Goal: Contribute content: Contribute content

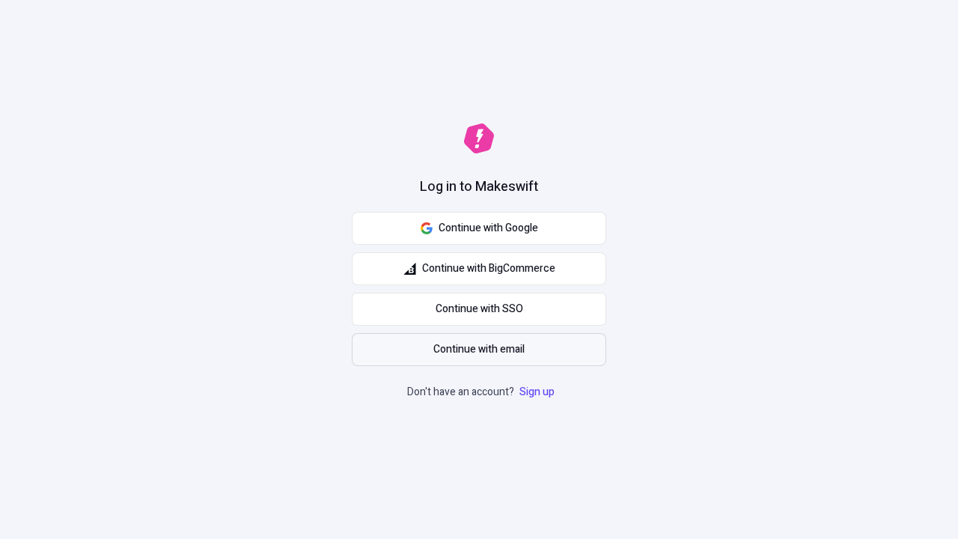
click at [479, 350] on span "Continue with email" at bounding box center [478, 349] width 91 height 16
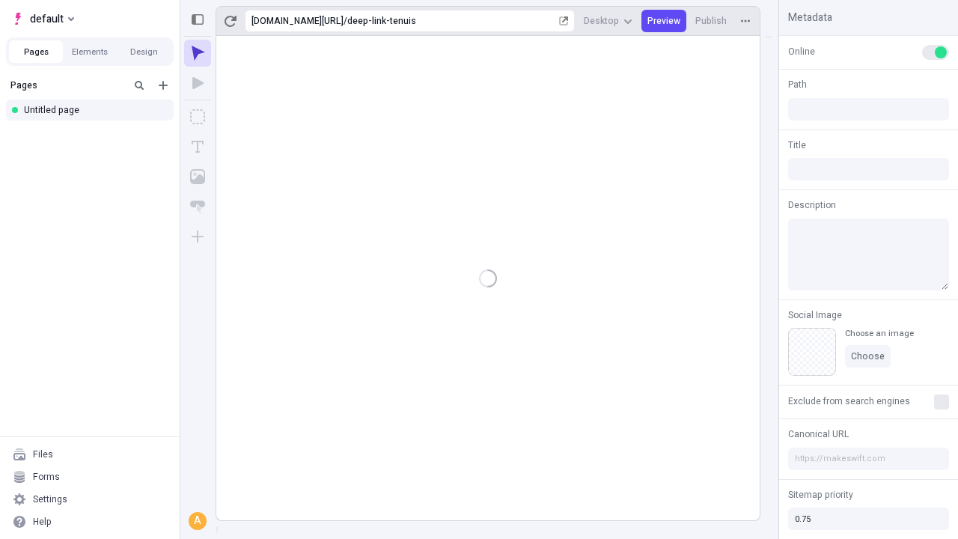
type input "/deep-link-tenuis"
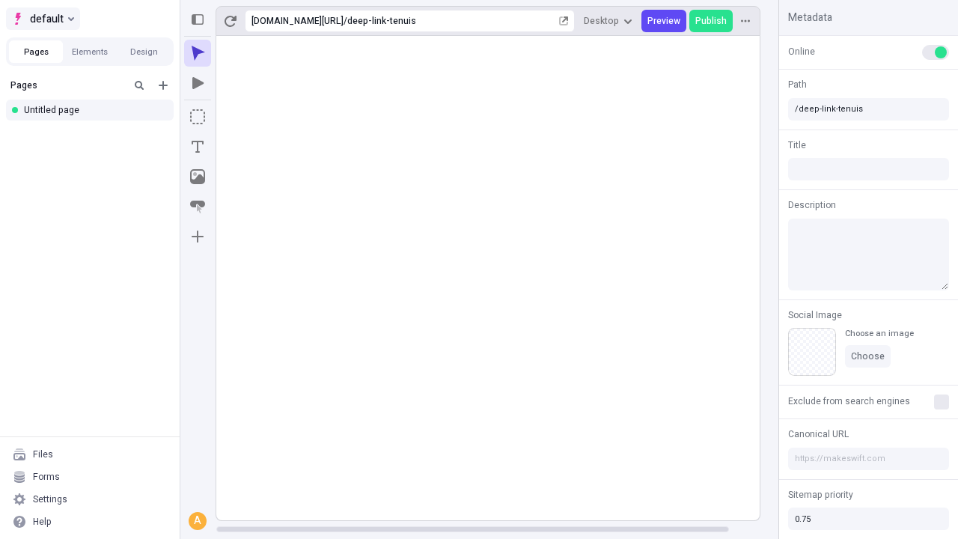
click at [42, 19] on span "default" at bounding box center [47, 19] width 34 height 18
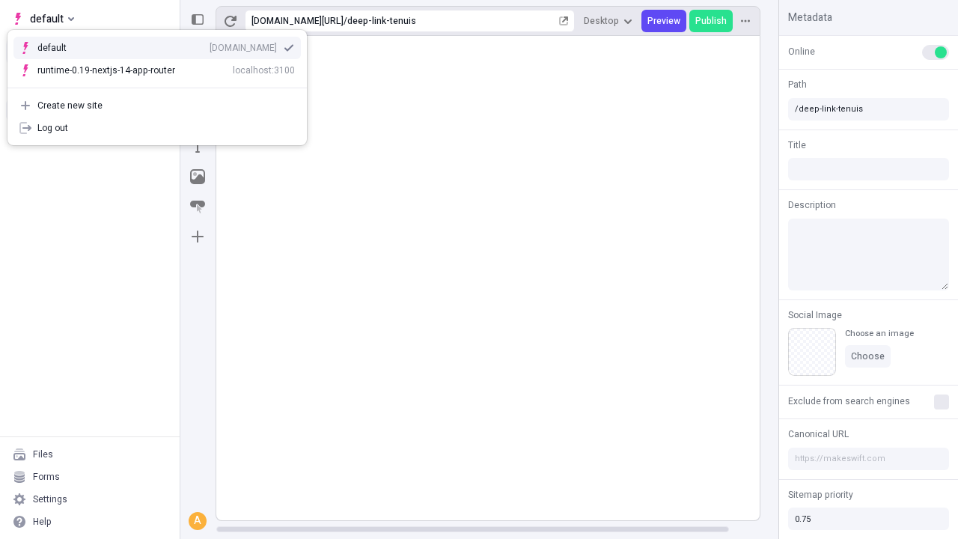
click at [210, 45] on div "[DOMAIN_NAME]" at bounding box center [243, 48] width 67 height 12
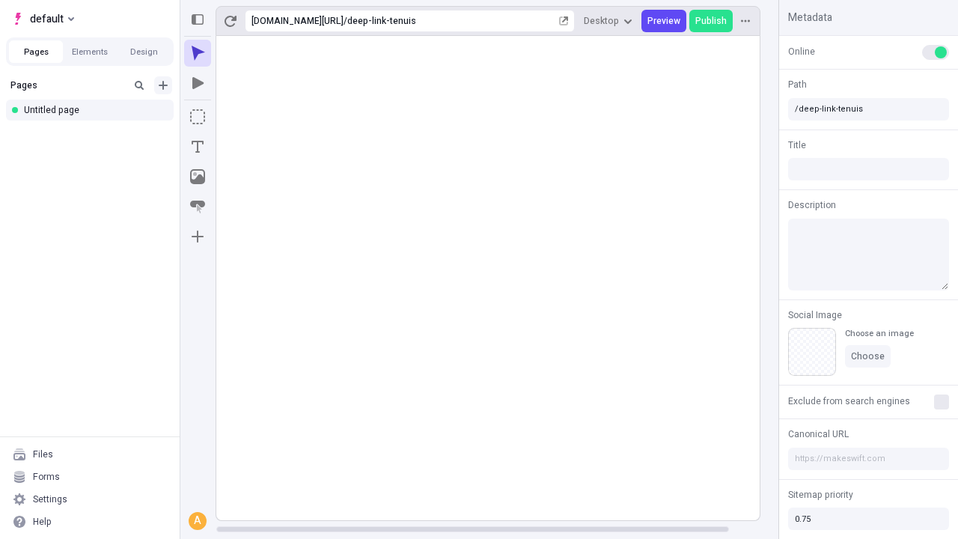
click at [163, 85] on icon "Add new" at bounding box center [163, 85] width 9 height 9
click at [94, 134] on div "Blank page" at bounding box center [94, 134] width 144 height 22
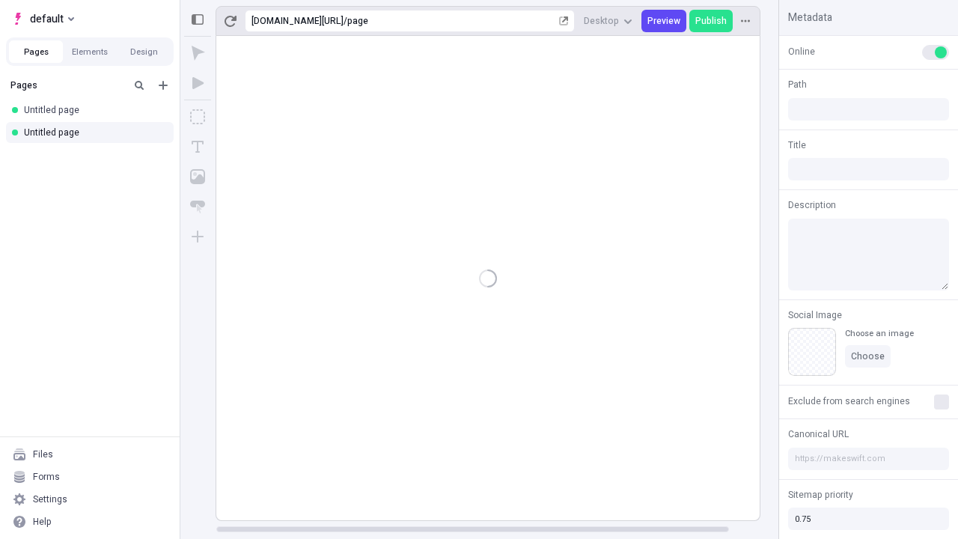
type input "/page"
click at [198, 117] on icon "Box" at bounding box center [197, 116] width 15 height 15
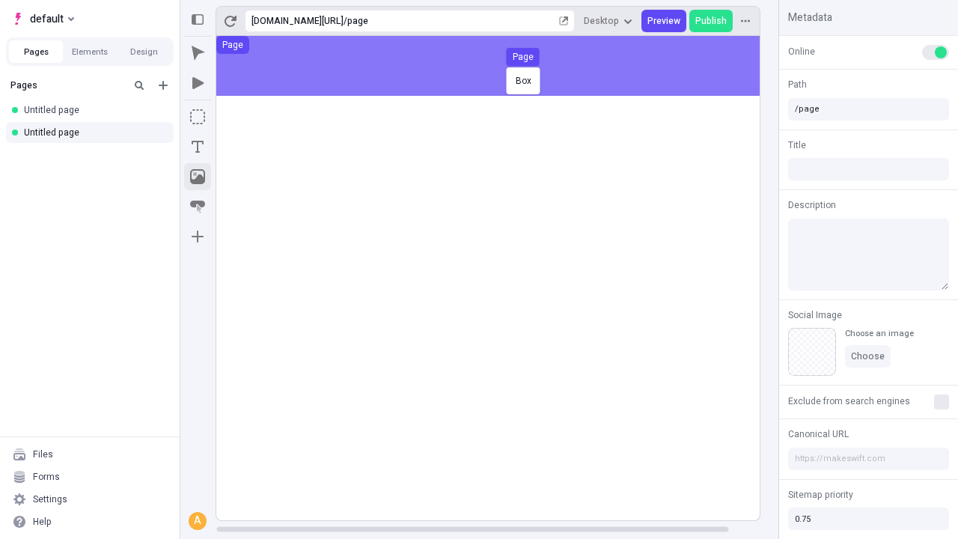
click at [198, 177] on icon "Image" at bounding box center [197, 176] width 15 height 15
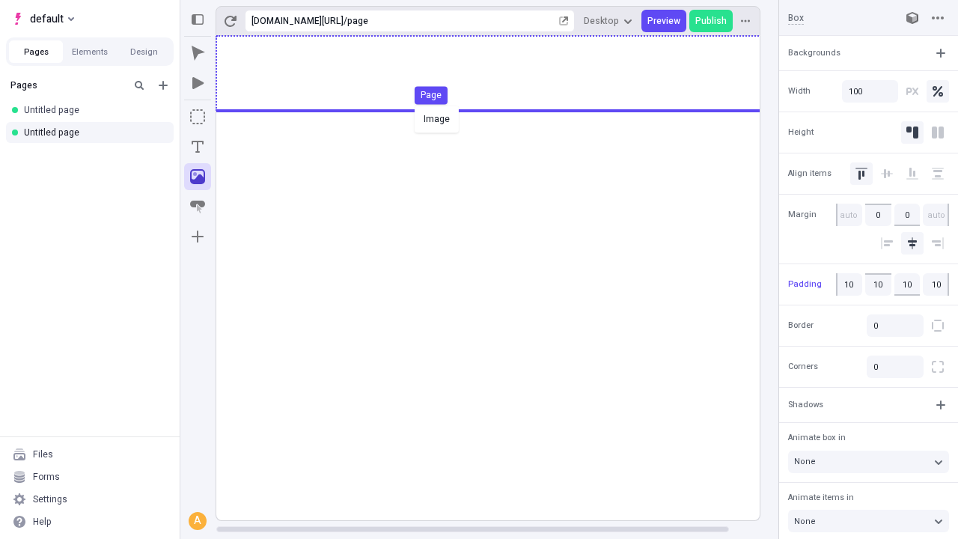
click at [503, 73] on div "Image Page" at bounding box center [479, 269] width 958 height 539
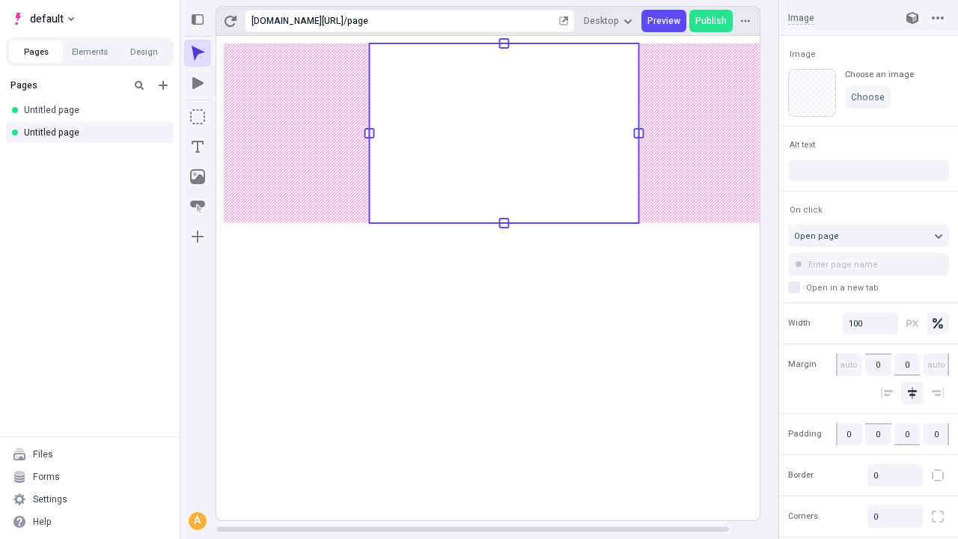
click at [198, 147] on icon "Text" at bounding box center [198, 147] width 12 height 12
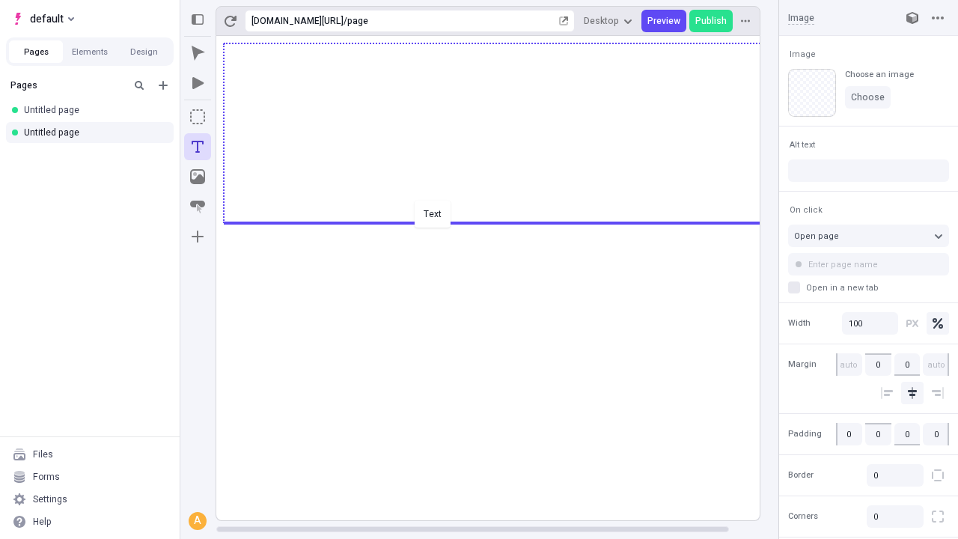
click at [503, 222] on div "Text" at bounding box center [479, 269] width 958 height 539
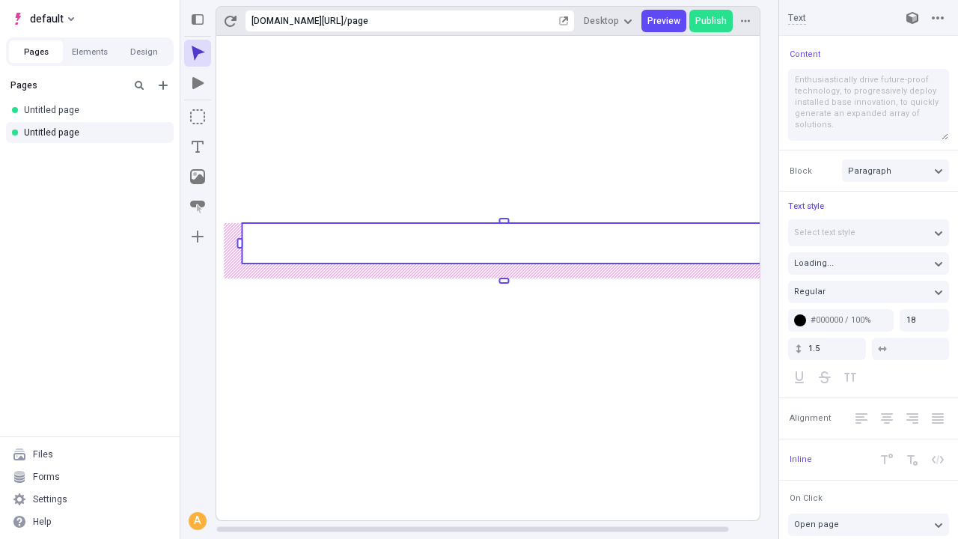
click at [503, 243] on rect at bounding box center [504, 243] width 524 height 40
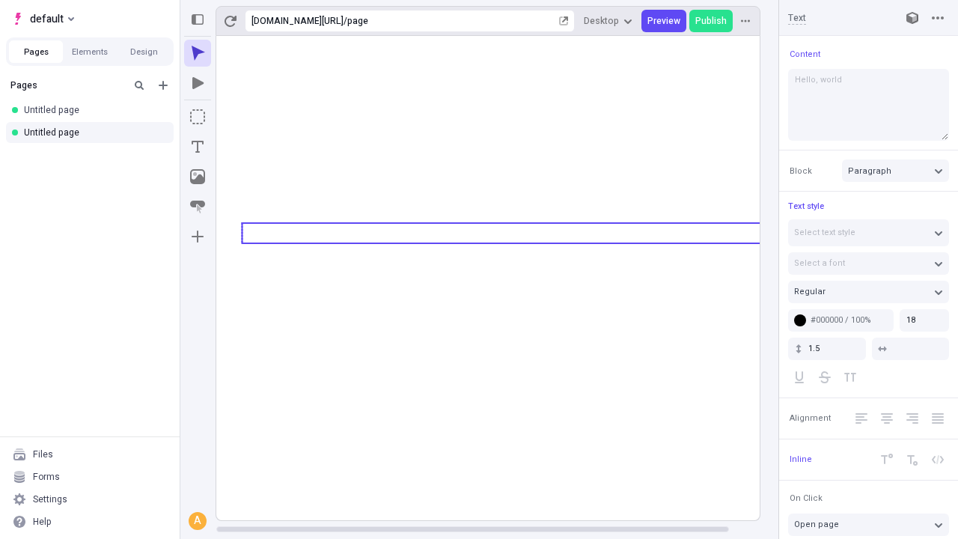
type textarea "Hello, world!"
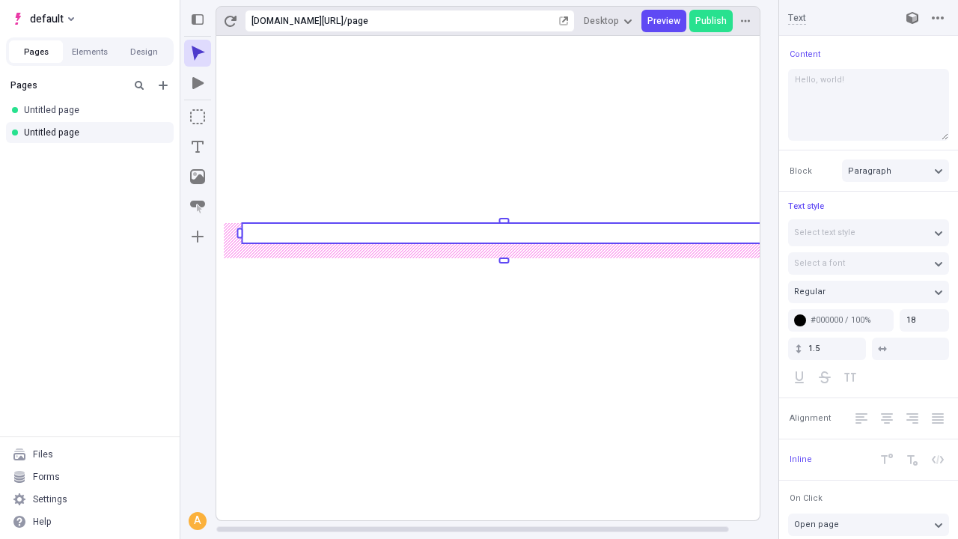
click at [198, 177] on icon "Image" at bounding box center [197, 176] width 15 height 15
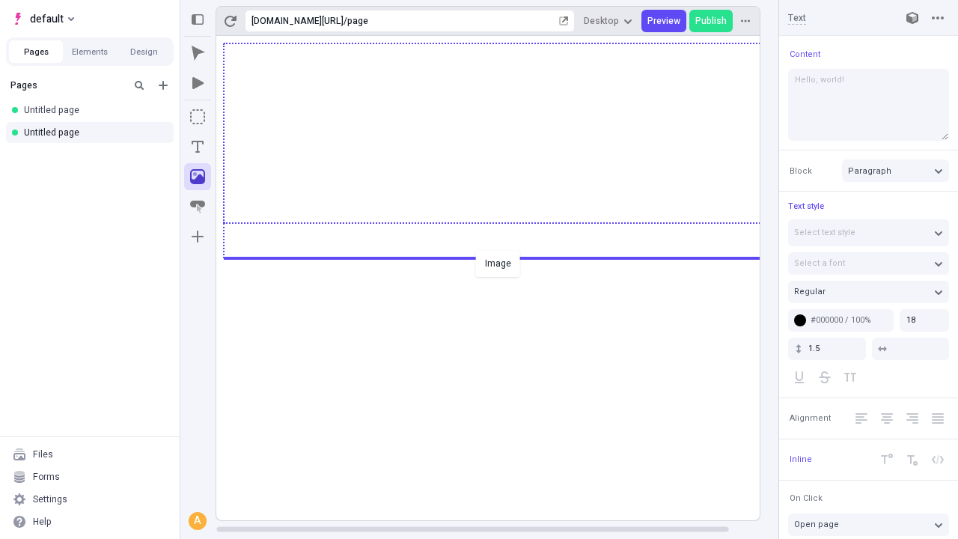
click at [503, 257] on div "Image" at bounding box center [479, 269] width 958 height 539
